Goal: Transaction & Acquisition: Purchase product/service

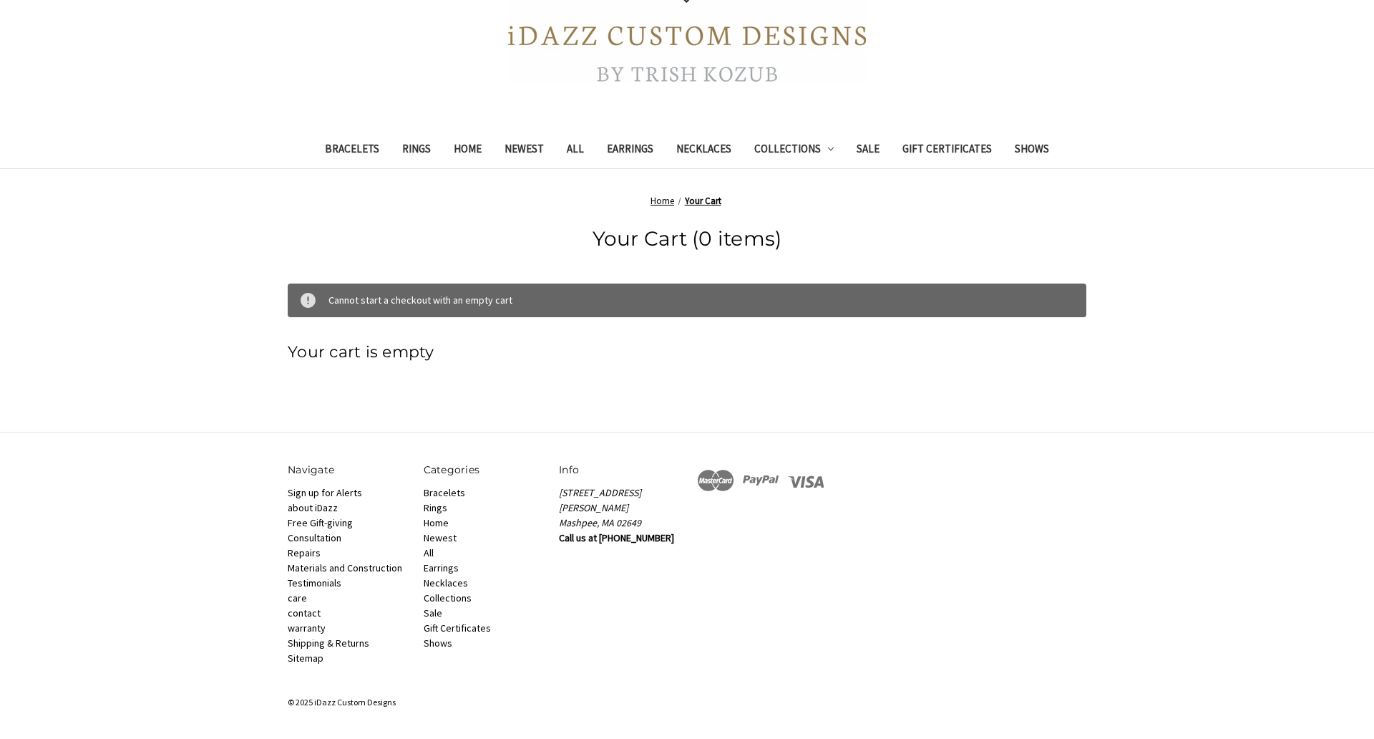
scroll to position [27, 0]
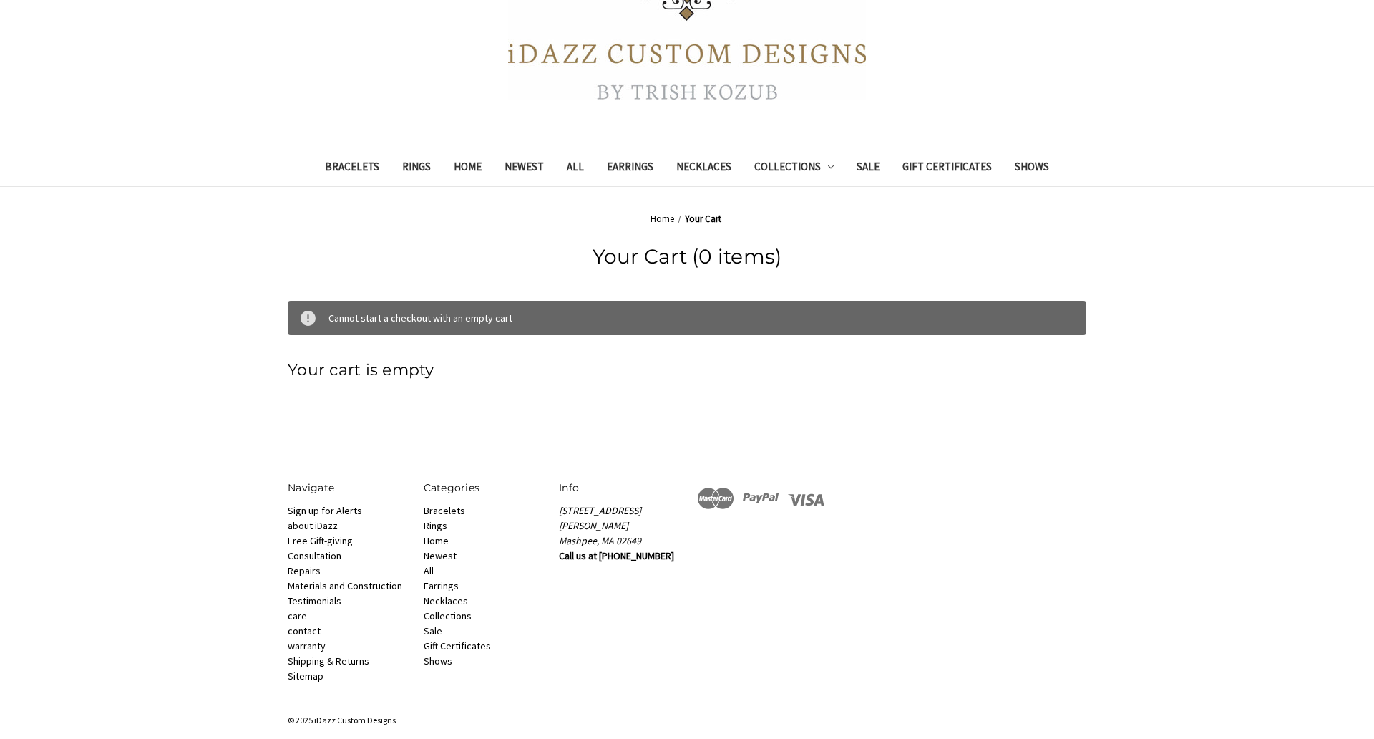
scroll to position [273, 0]
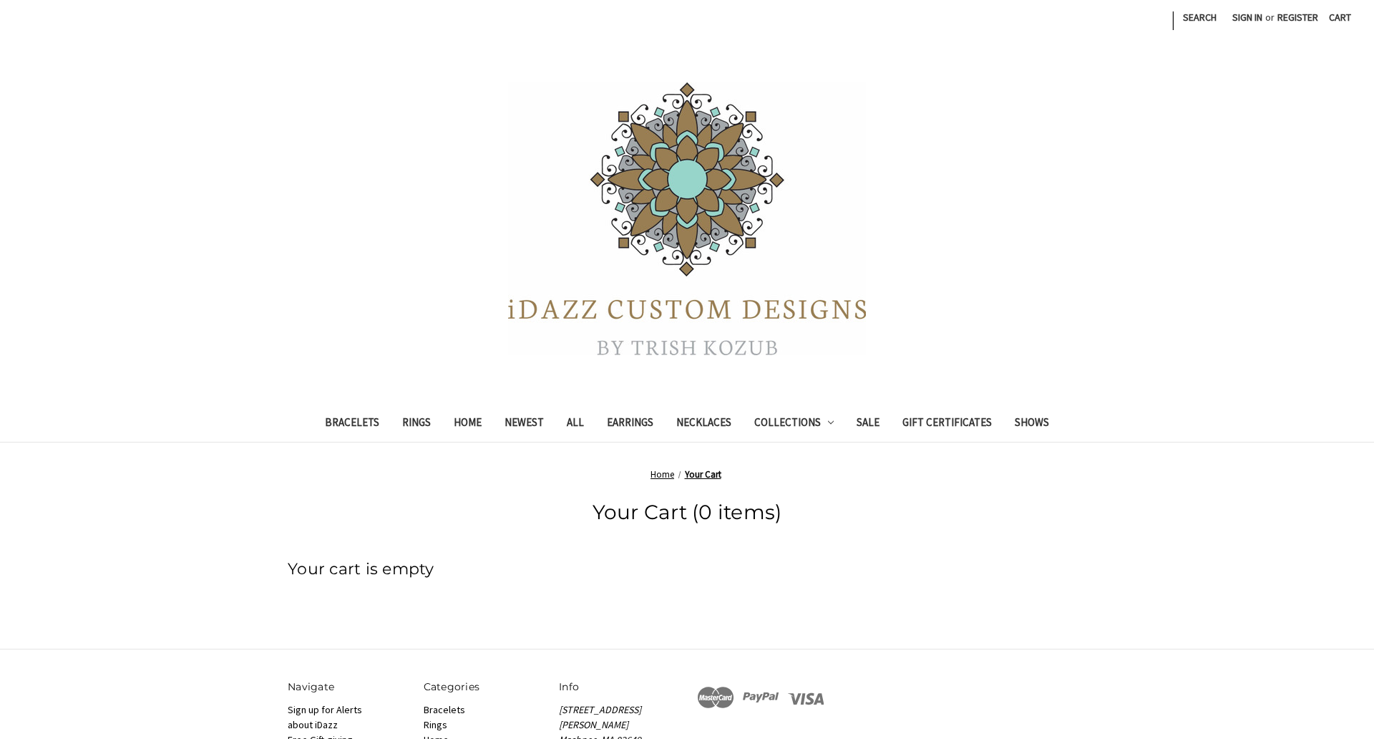
scroll to position [217, 0]
